Goal: Task Accomplishment & Management: Manage account settings

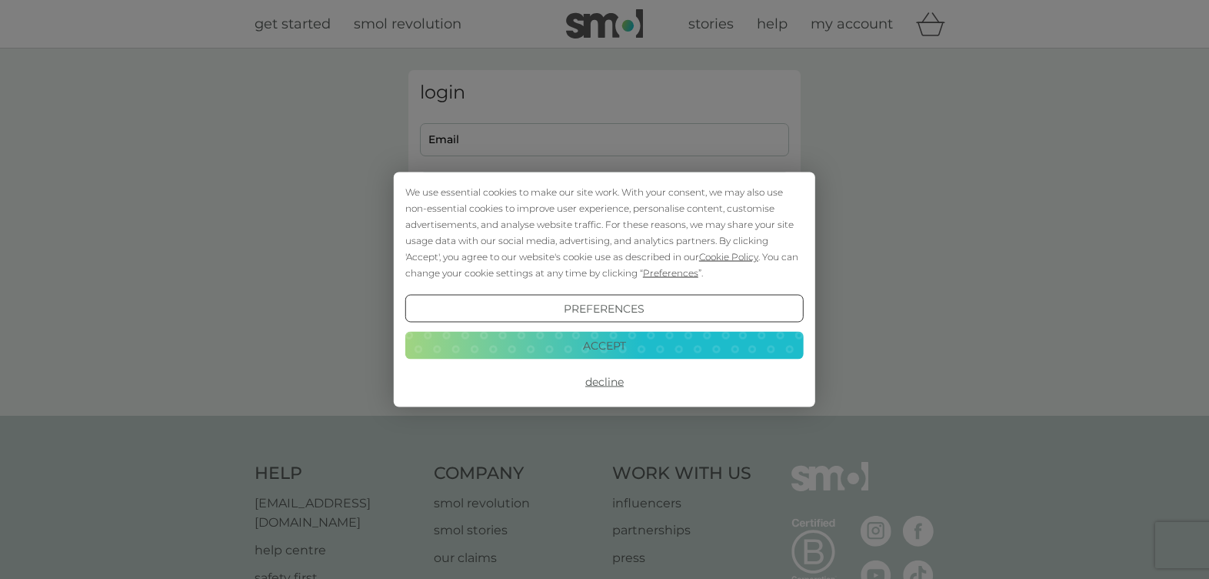
click at [590, 351] on button "Accept" at bounding box center [604, 345] width 399 height 28
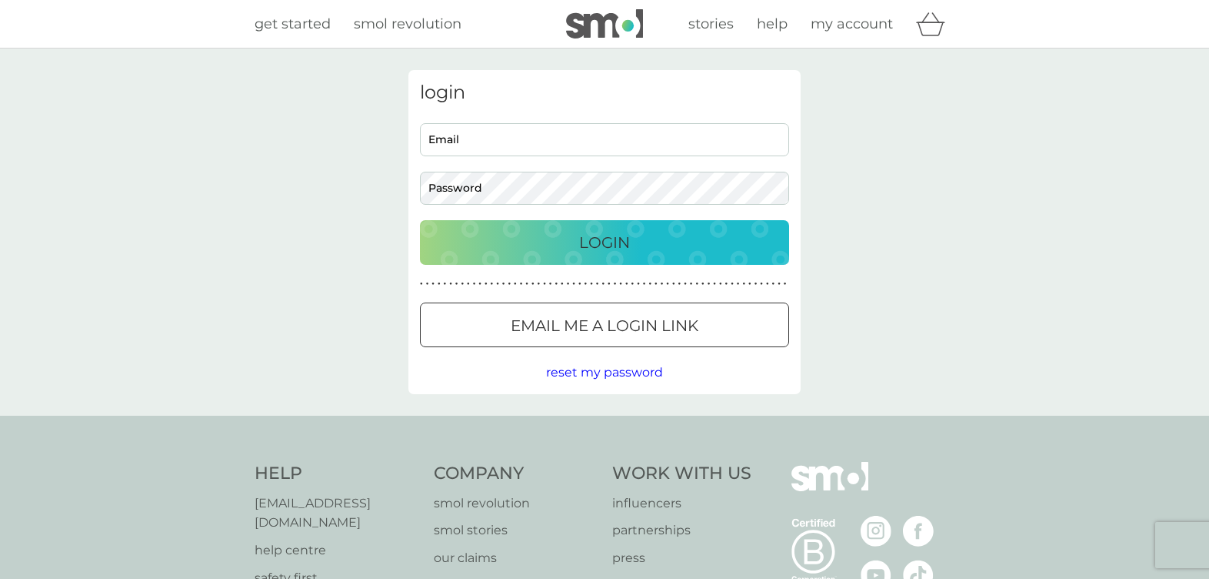
click at [859, 23] on span "my account" at bounding box center [852, 23] width 82 height 17
click at [846, 25] on span "my account" at bounding box center [852, 23] width 82 height 17
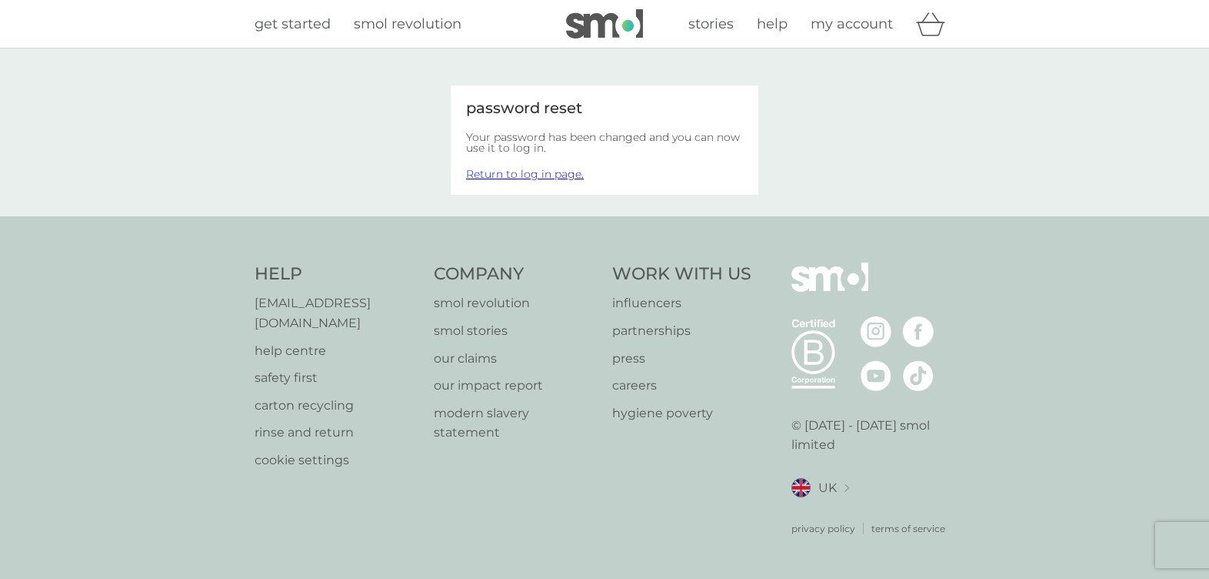
click at [550, 174] on link "Return to log in page." at bounding box center [525, 174] width 118 height 14
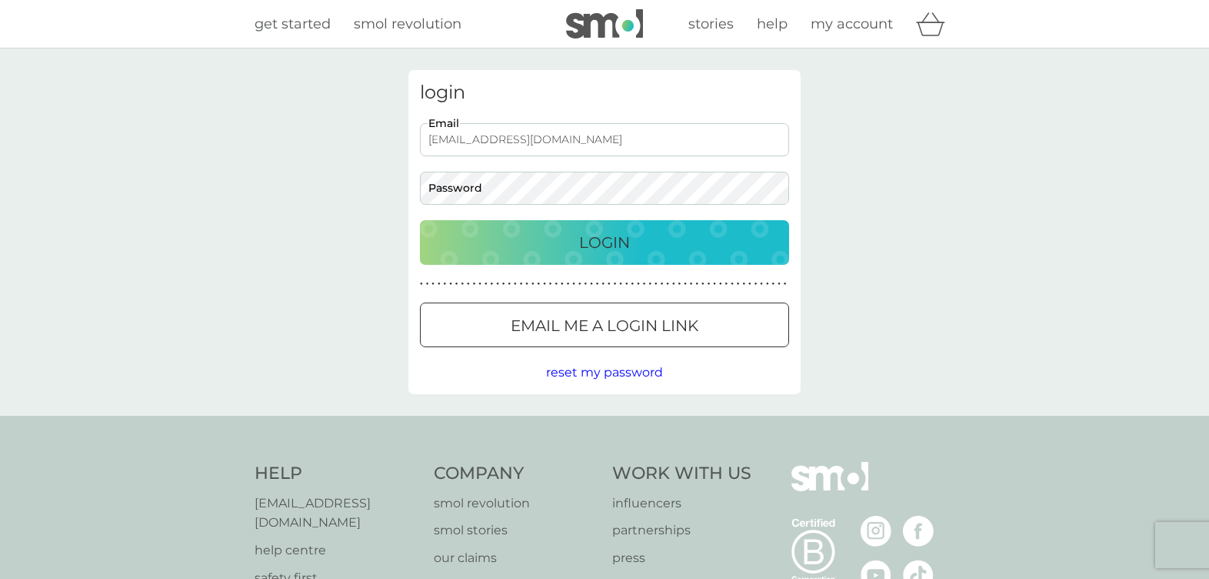
type input "ainsleylaurenkowal@gmail.com"
click at [547, 244] on div "Login" at bounding box center [604, 242] width 339 height 25
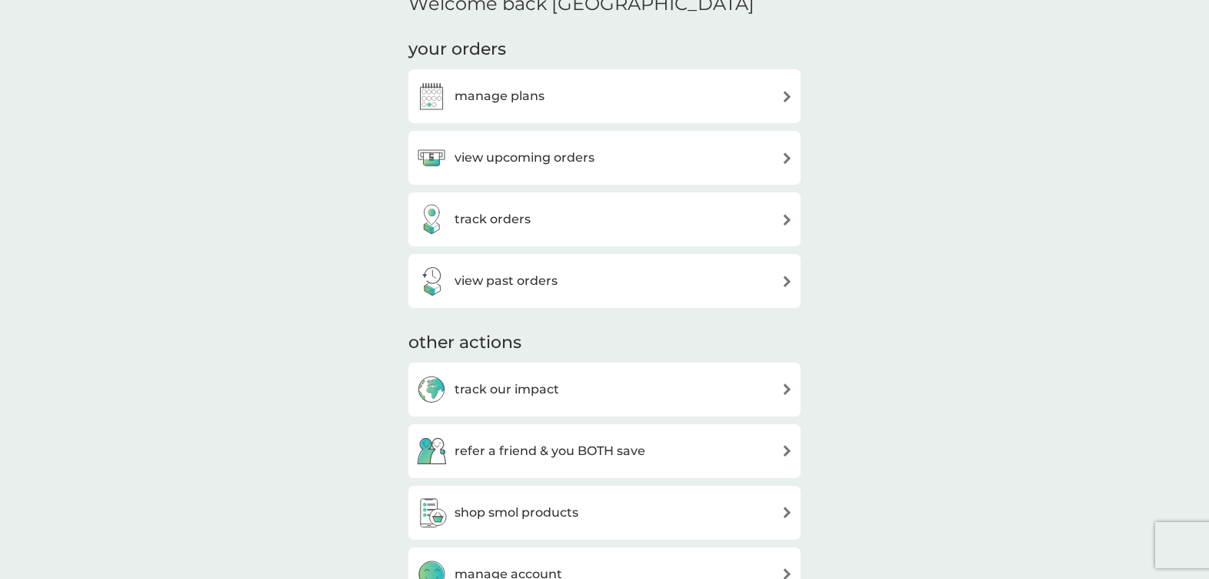
click at [786, 91] on img at bounding box center [788, 97] width 12 height 12
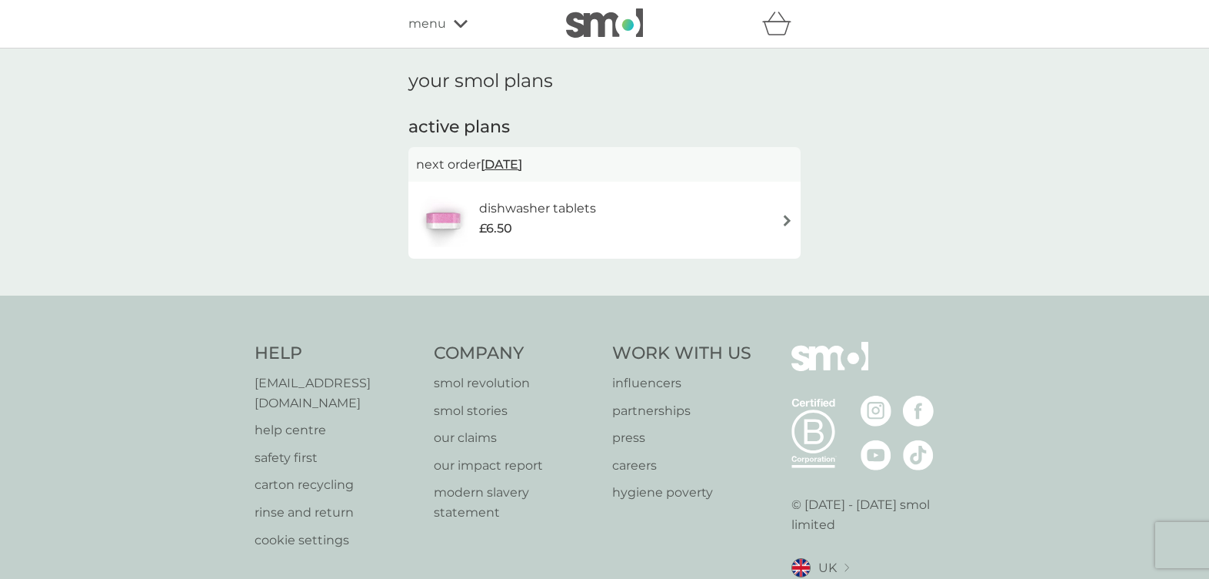
click at [786, 220] on img at bounding box center [788, 221] width 12 height 12
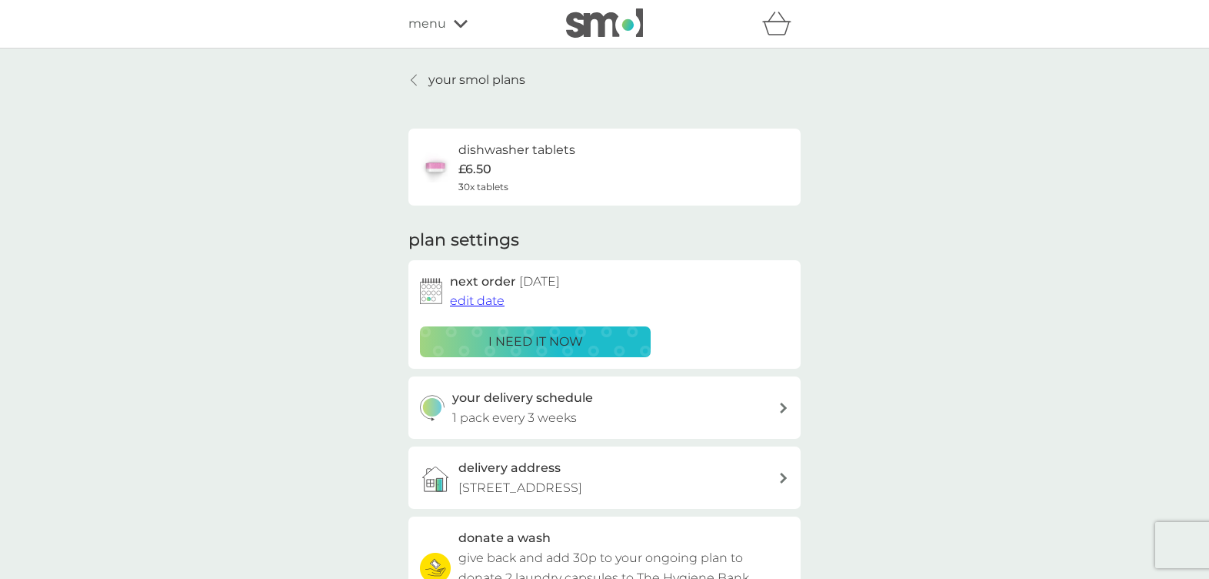
click at [482, 298] on span "edit date" at bounding box center [477, 300] width 55 height 15
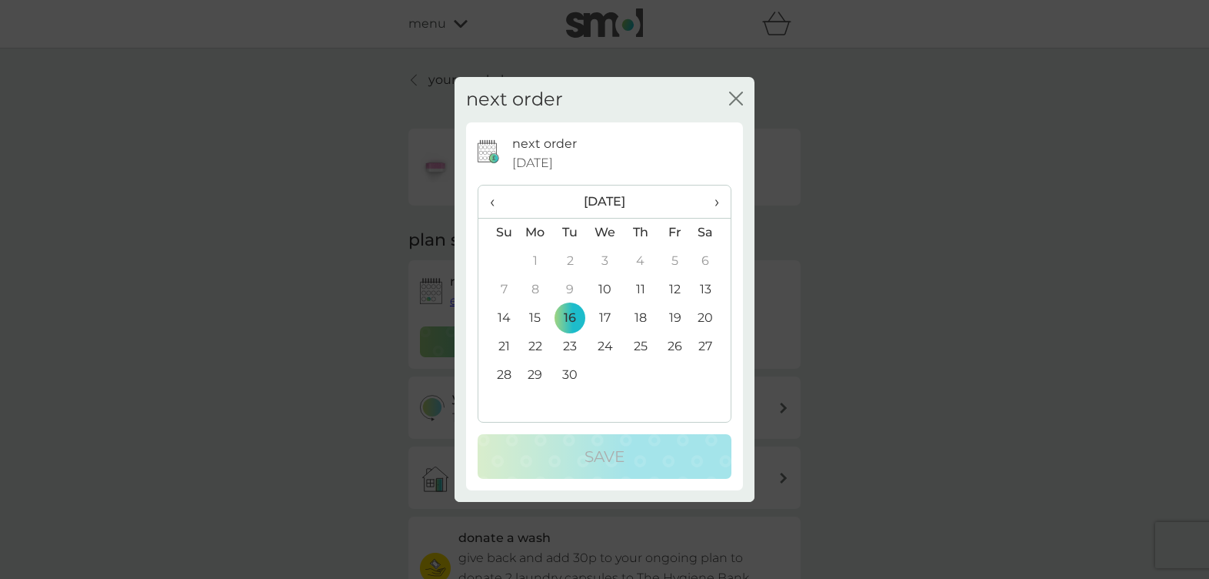
click at [717, 198] on span "›" at bounding box center [711, 201] width 15 height 32
click at [642, 255] on td "1" at bounding box center [640, 261] width 35 height 28
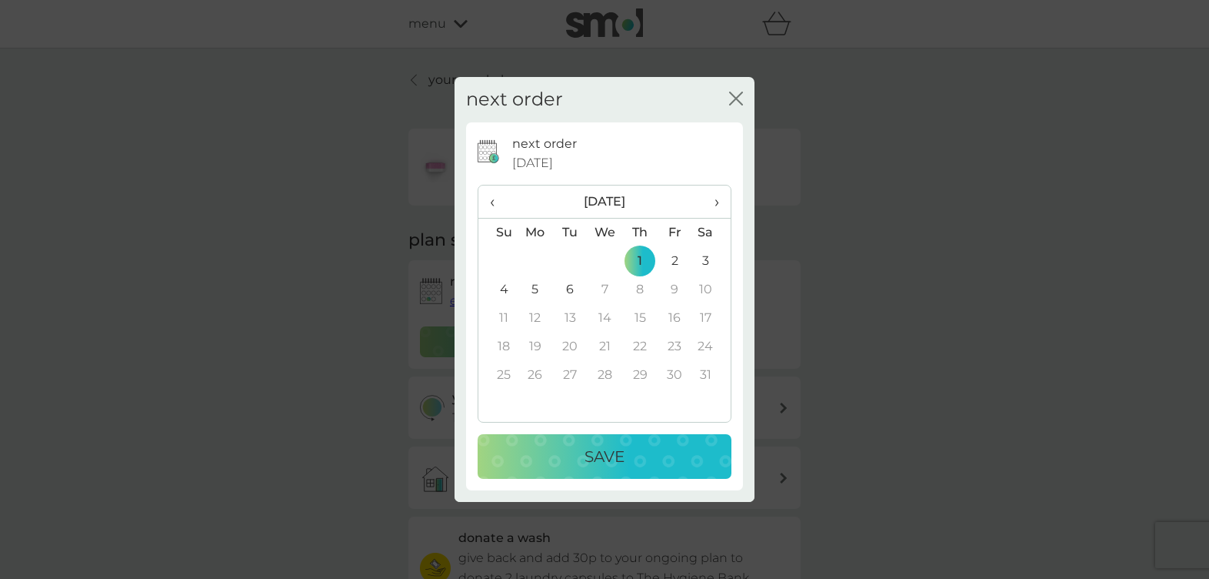
click at [604, 455] on p "Save" at bounding box center [605, 456] width 40 height 25
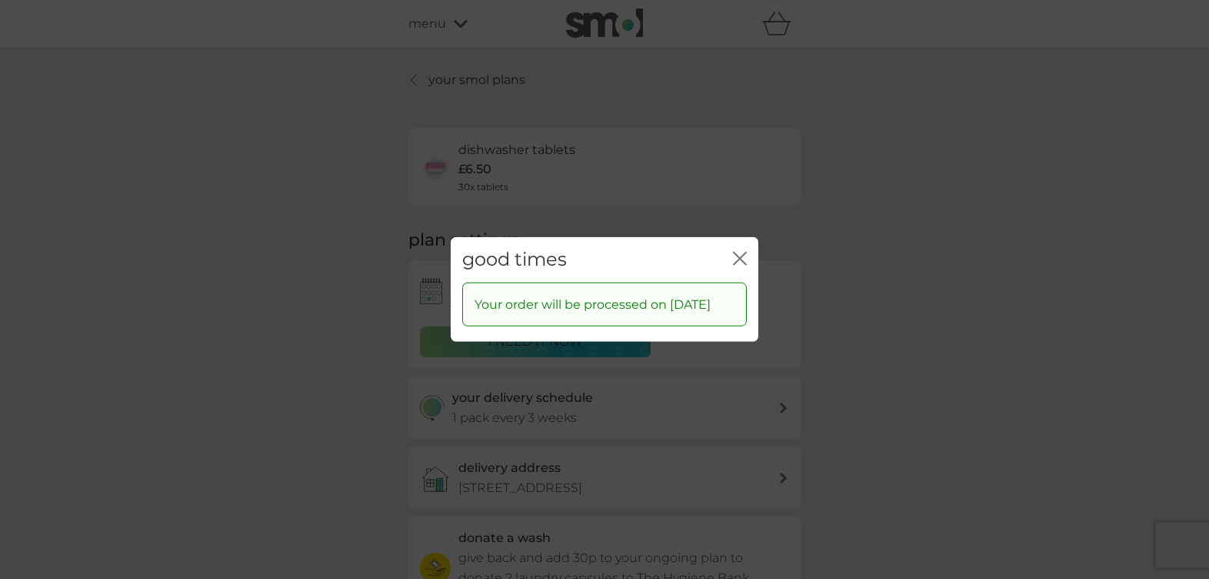
click at [741, 256] on icon "close" at bounding box center [740, 259] width 14 height 14
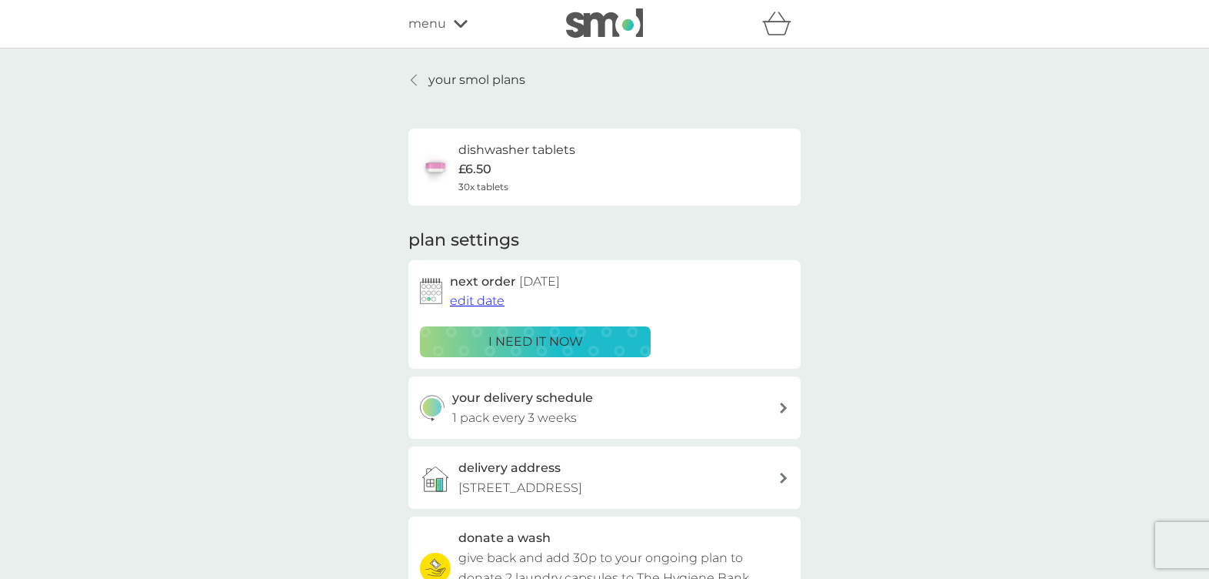
click at [612, 28] on img at bounding box center [604, 22] width 77 height 29
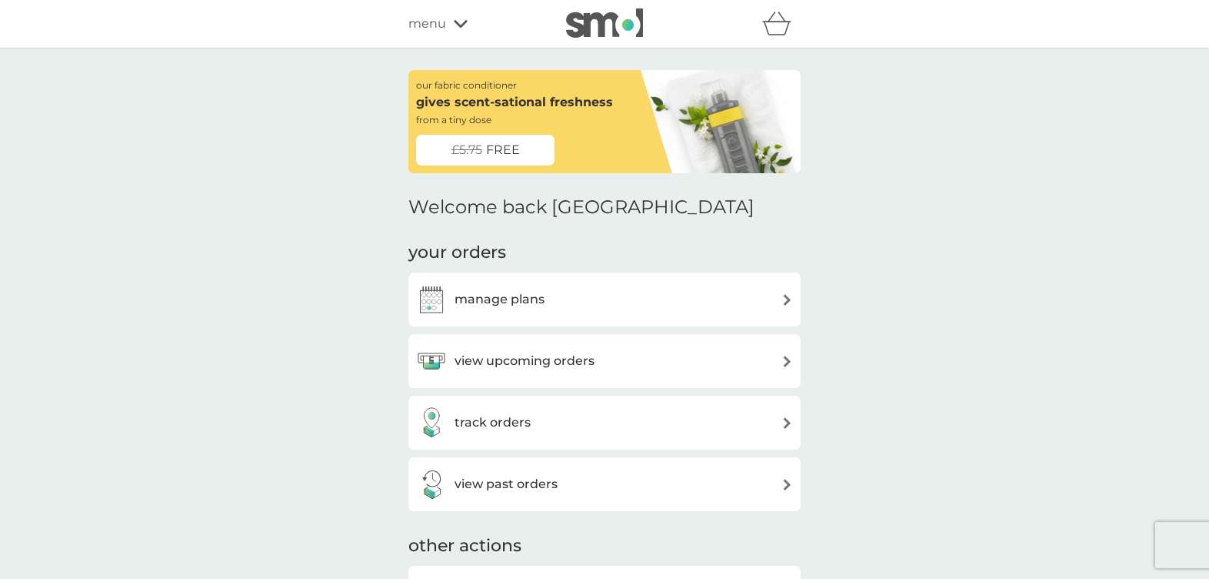
click at [459, 22] on icon at bounding box center [461, 23] width 14 height 9
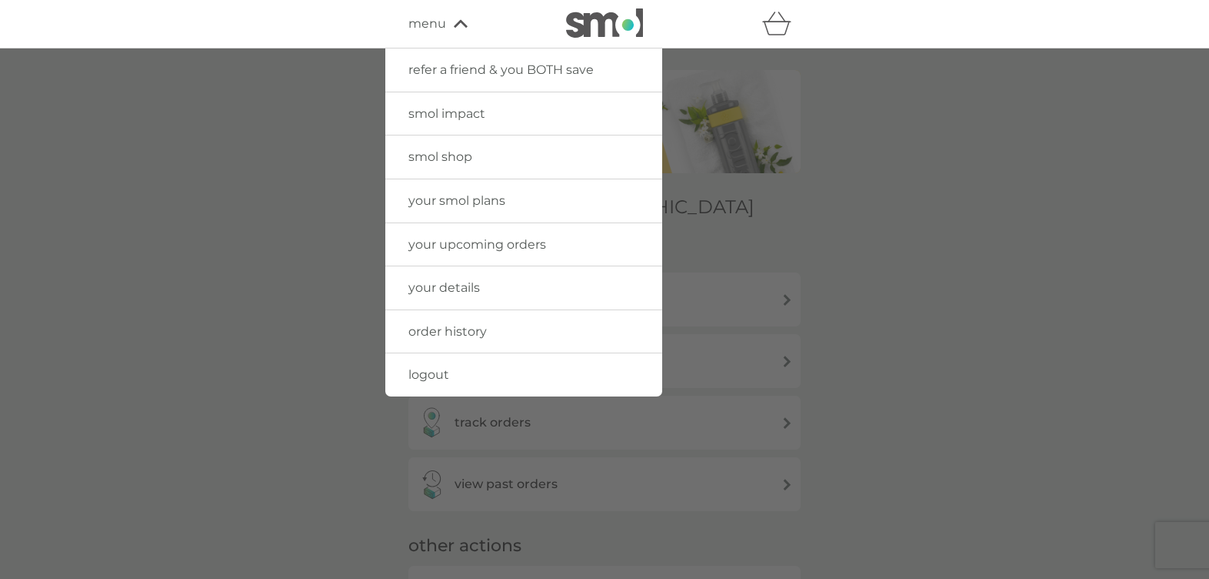
click at [458, 149] on span "smol shop" at bounding box center [441, 156] width 64 height 15
